Goal: Find specific page/section: Find specific page/section

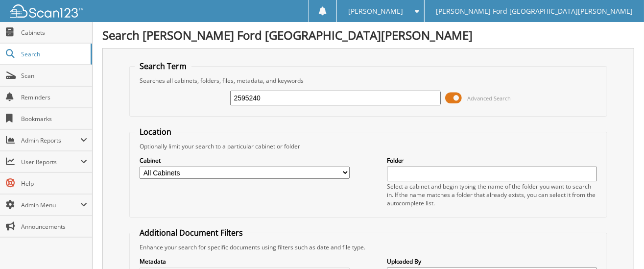
type input "2595240"
click at [277, 100] on input "2595240" at bounding box center [335, 98] width 210 height 15
click at [32, 40] on link "Cabinets" at bounding box center [46, 32] width 92 height 21
click at [43, 32] on span "Cabinets" at bounding box center [54, 32] width 66 height 8
